Goal: Task Accomplishment & Management: Manage account settings

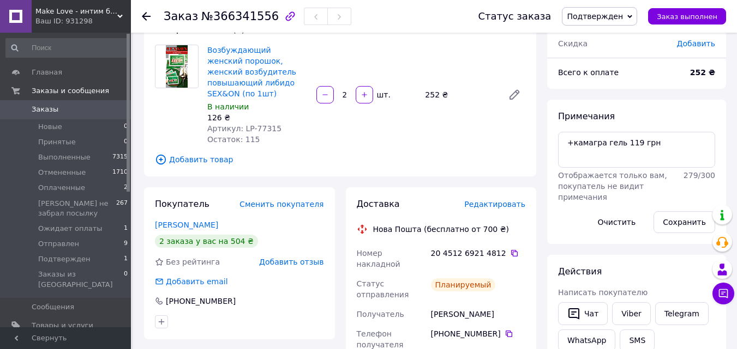
scroll to position [75, 0]
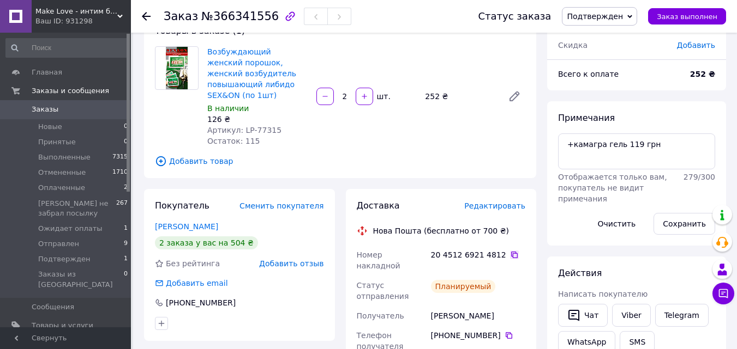
click at [511, 252] on icon at bounding box center [514, 255] width 7 height 7
click at [144, 15] on use at bounding box center [146, 16] width 9 height 9
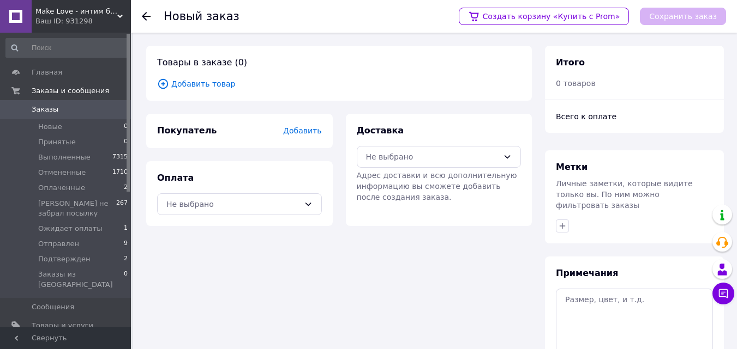
click at [42, 108] on span "Заказы" at bounding box center [45, 110] width 27 height 10
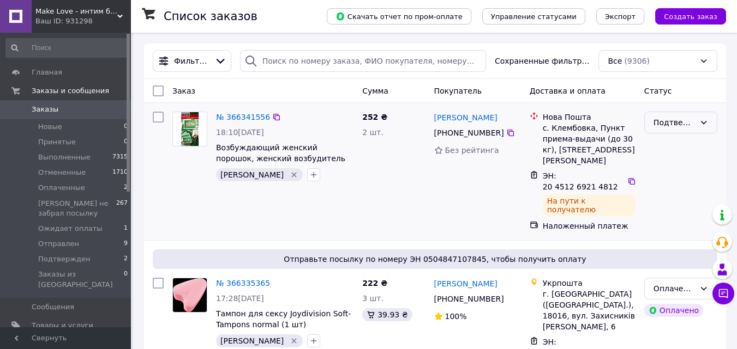
click at [672, 124] on div "Подтвержден" at bounding box center [673, 123] width 41 height 12
click at [675, 222] on li "Отправлен" at bounding box center [680, 232] width 72 height 20
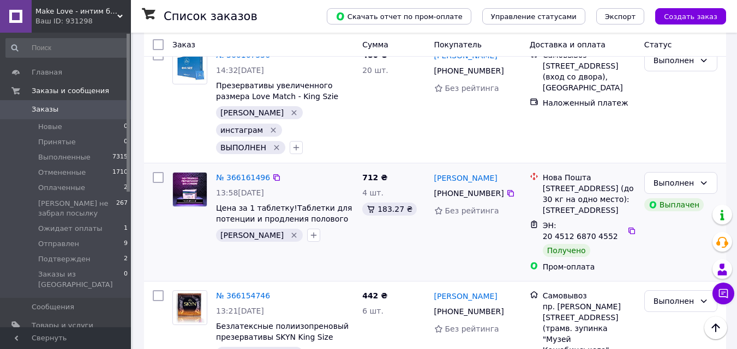
scroll to position [1199, 0]
click at [309, 231] on icon "button" at bounding box center [313, 235] width 9 height 9
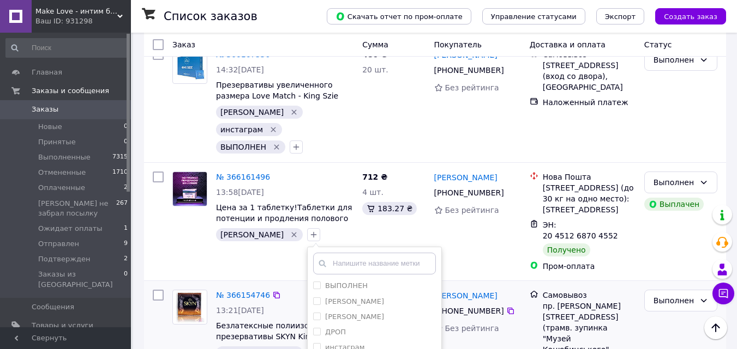
scroll to position [1308, 0]
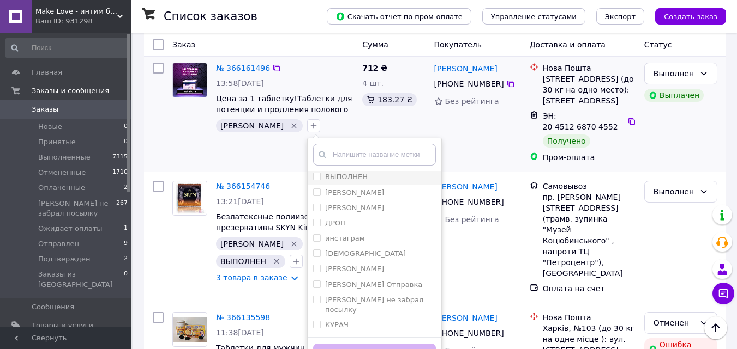
click at [313, 173] on input "ВЫПОЛНЕН" at bounding box center [316, 176] width 7 height 7
checkbox input "true"
click at [390, 344] on button "Добавить метку" at bounding box center [374, 354] width 123 height 21
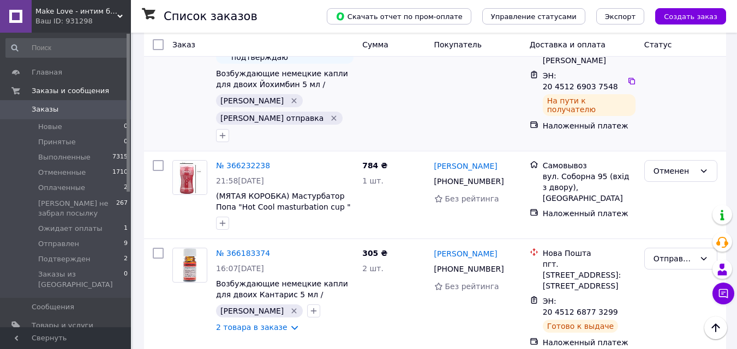
scroll to position [545, 0]
